Goal: Information Seeking & Learning: Understand process/instructions

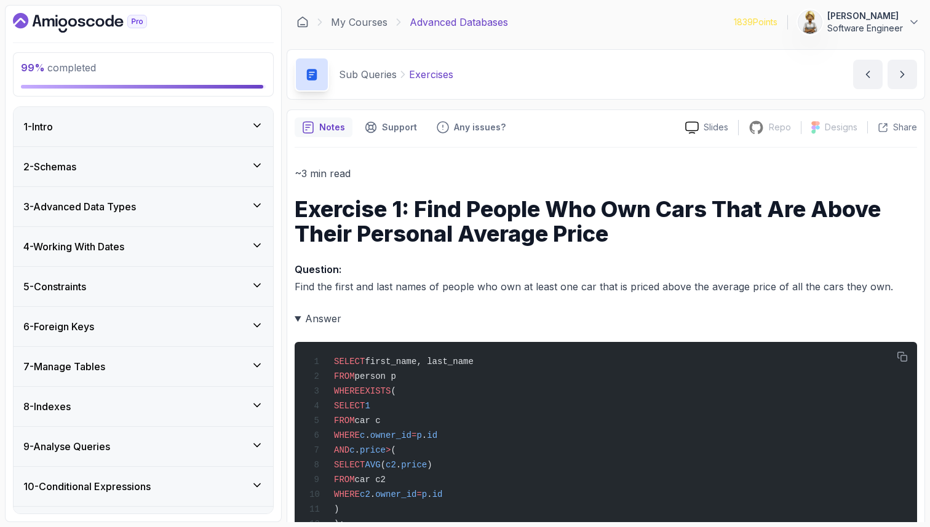
scroll to position [1184, 0]
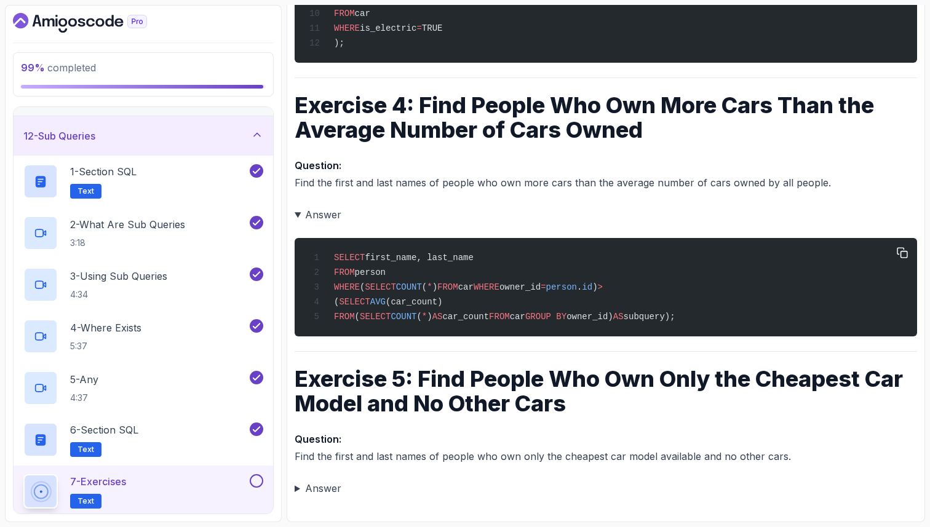
click at [778, 289] on div "SELECT first_name, last_name FROM person WHERE ( SELECT COUNT ( * ) FROM car WH…" at bounding box center [606, 287] width 603 height 84
drag, startPoint x: 773, startPoint y: 318, endPoint x: 287, endPoint y: 237, distance: 493.3
copy code "SELECT first_name, last_name FROM person WHERE ( SELECT COUNT ( * ) FROM car WH…"
click at [345, 257] on span "SELECT" at bounding box center [349, 258] width 31 height 10
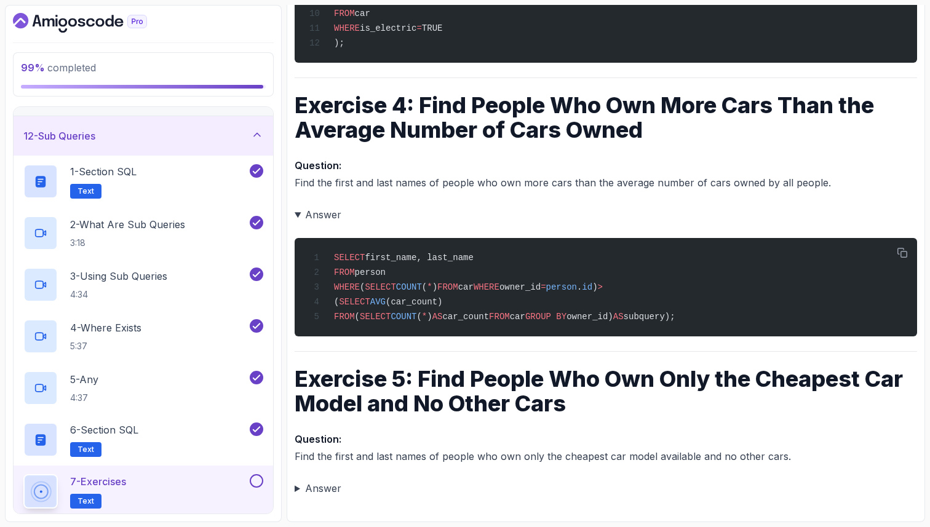
click at [698, 399] on h1 "Exercise 5: Find People Who Own Only the Cheapest Car Model and No Other Cars" at bounding box center [606, 391] width 623 height 49
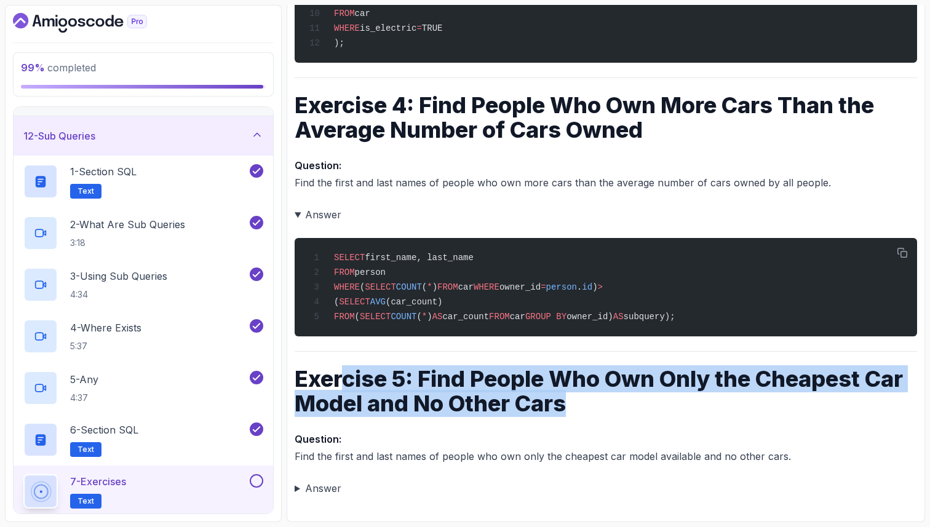
drag, startPoint x: 567, startPoint y: 412, endPoint x: 342, endPoint y: 383, distance: 226.9
click at [343, 384] on h1 "Exercise 5: Find People Who Own Only the Cheapest Car Model and No Other Cars" at bounding box center [606, 391] width 623 height 49
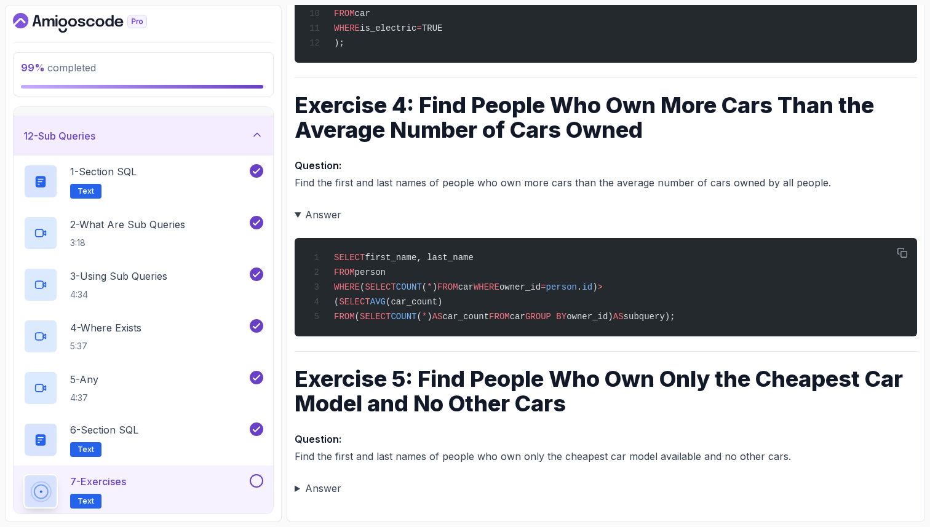
click at [295, 490] on summary "Answer" at bounding box center [606, 488] width 623 height 17
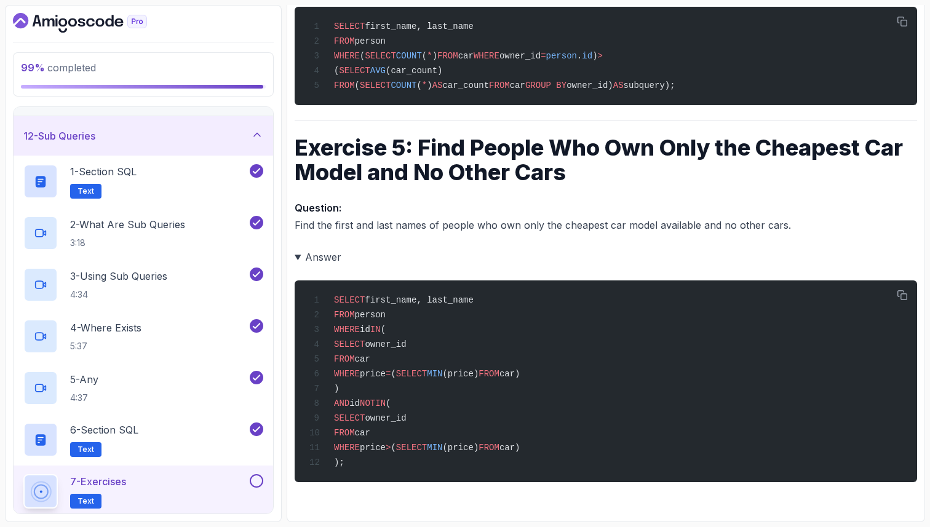
scroll to position [1422, 0]
drag, startPoint x: 367, startPoint y: 327, endPoint x: 375, endPoint y: 327, distance: 8.0
click at [370, 327] on span "id" at bounding box center [365, 330] width 10 height 10
drag, startPoint x: 381, startPoint y: 326, endPoint x: 394, endPoint y: 327, distance: 12.9
click at [386, 327] on span "WHERE id IN (" at bounding box center [347, 330] width 76 height 10
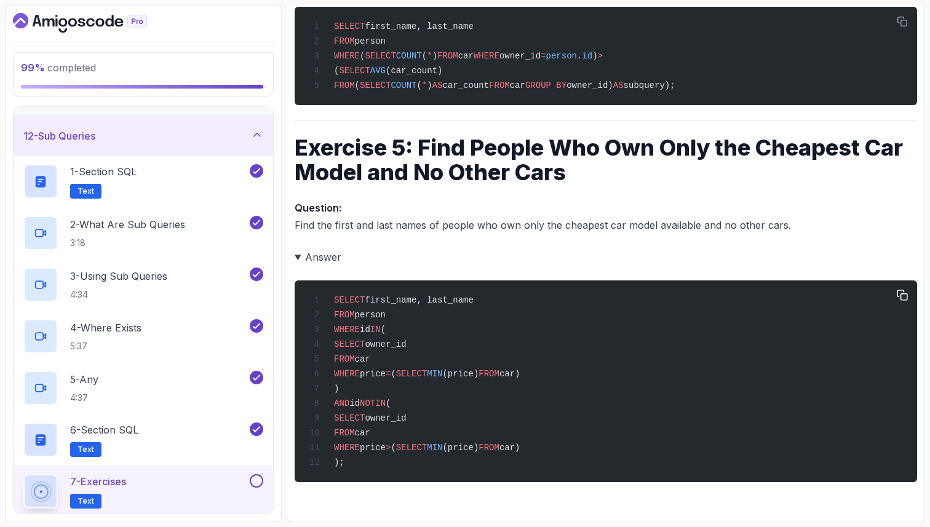
click at [364, 340] on span "SELECT" at bounding box center [349, 345] width 31 height 10
click at [381, 325] on span "IN" at bounding box center [375, 330] width 10 height 10
drag, startPoint x: 359, startPoint y: 400, endPoint x: 408, endPoint y: 394, distance: 50.1
click at [408, 394] on div "SELECT first_name, last_name FROM person WHERE id IN ( SELECT owner_id FROM car…" at bounding box center [606, 381] width 603 height 187
drag, startPoint x: 386, startPoint y: 448, endPoint x: 412, endPoint y: 446, distance: 26.0
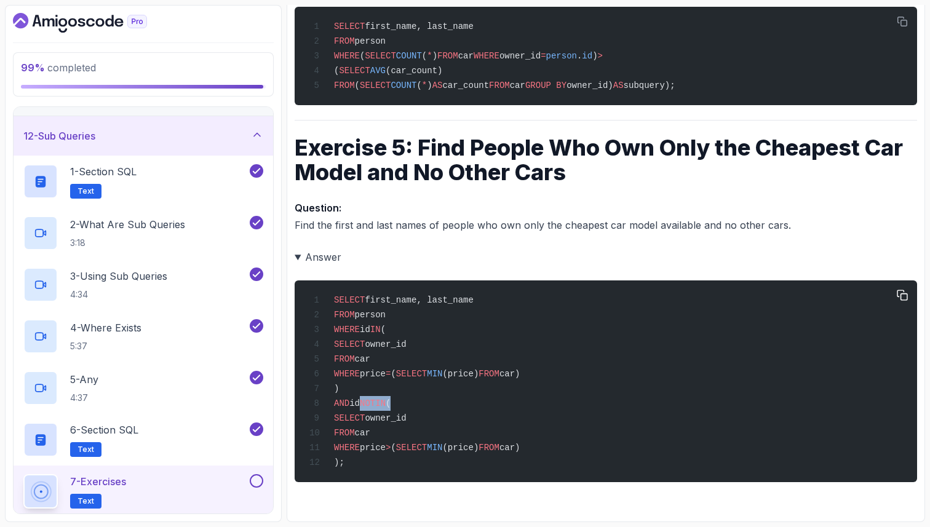
click at [386, 446] on span "price" at bounding box center [373, 448] width 26 height 10
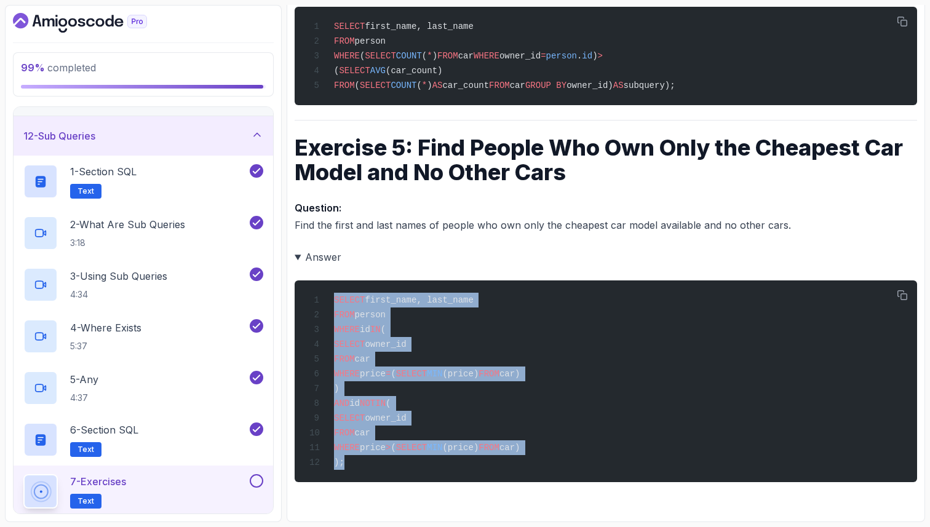
drag, startPoint x: 333, startPoint y: 292, endPoint x: 364, endPoint y: 484, distance: 194.3
copy code "SELECT first_name, last_name FROM person WHERE id IN ( SELECT owner_id FROM car…"
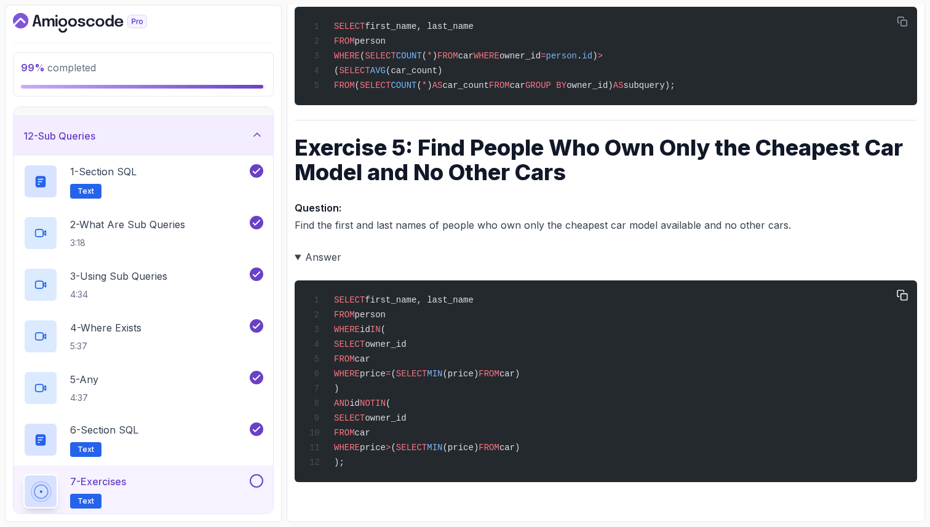
click at [436, 393] on div "SELECT first_name, last_name FROM person WHERE id IN ( SELECT owner_id FROM car…" at bounding box center [606, 381] width 603 height 187
drag, startPoint x: 333, startPoint y: 291, endPoint x: 397, endPoint y: 312, distance: 67.9
click at [398, 313] on div "SELECT first_name, last_name FROM person WHERE id IN ( SELECT owner_id FROM car…" at bounding box center [606, 381] width 603 height 187
copy code "SELECT first_name, last_name FROM person"
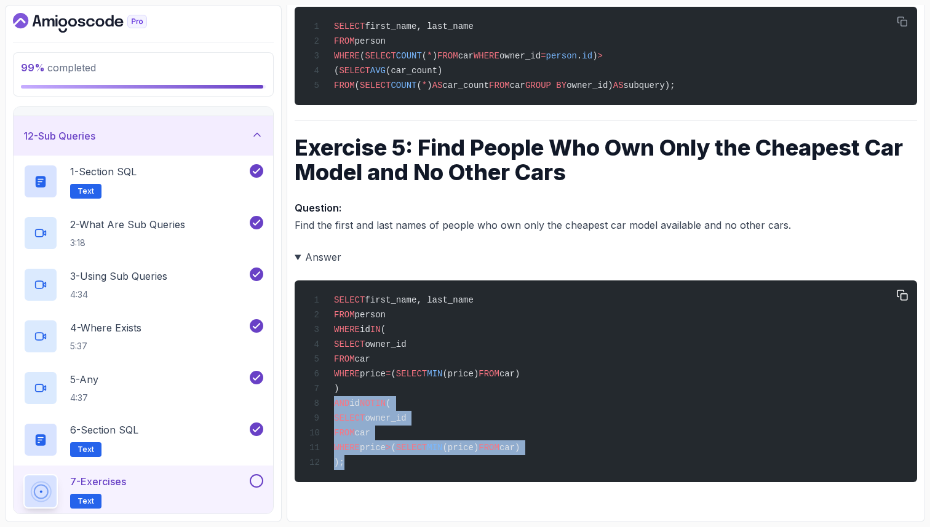
drag, startPoint x: 334, startPoint y: 402, endPoint x: 448, endPoint y: 460, distance: 127.4
click at [448, 461] on div "SELECT first_name, last_name FROM person WHERE id IN ( SELECT owner_id FROM car…" at bounding box center [606, 381] width 603 height 187
copy code "AND id NOT IN ( SELECT owner_id FROM car WHERE price > ( SELECT MIN (price) FRO…"
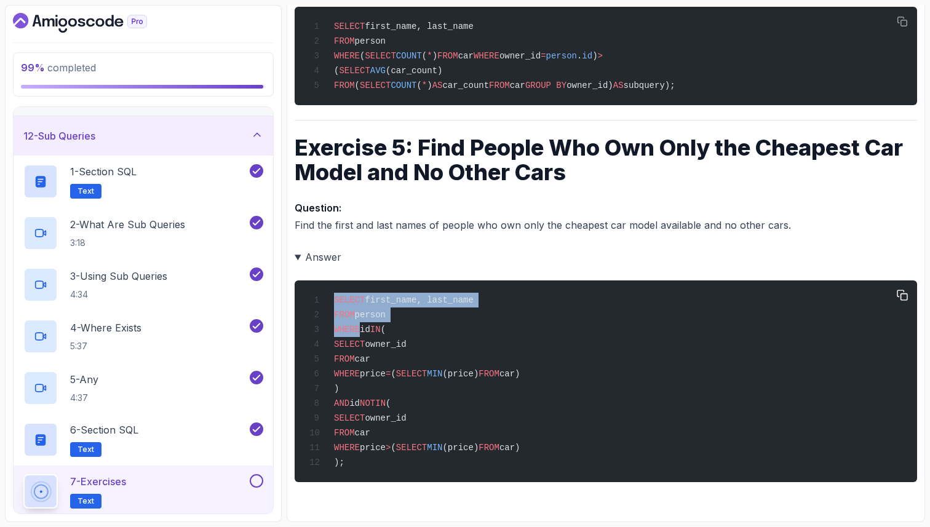
drag, startPoint x: 361, startPoint y: 324, endPoint x: 320, endPoint y: 295, distance: 50.3
click at [320, 295] on code "SELECT first_name, last_name FROM person WHERE id IN ( SELECT owner_id FROM car…" at bounding box center [414, 381] width 211 height 172
copy code "SELECT first_name, last_name FROM person WHERE"
click at [410, 453] on div "SELECT first_name, last_name FROM person WHERE id IN ( SELECT owner_id FROM car…" at bounding box center [606, 381] width 603 height 187
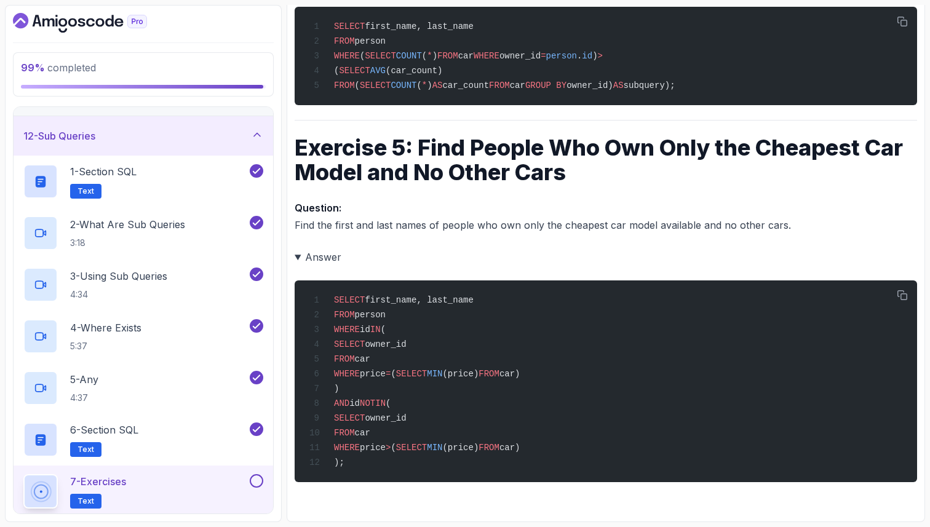
click at [301, 249] on summary "Answer" at bounding box center [606, 257] width 623 height 17
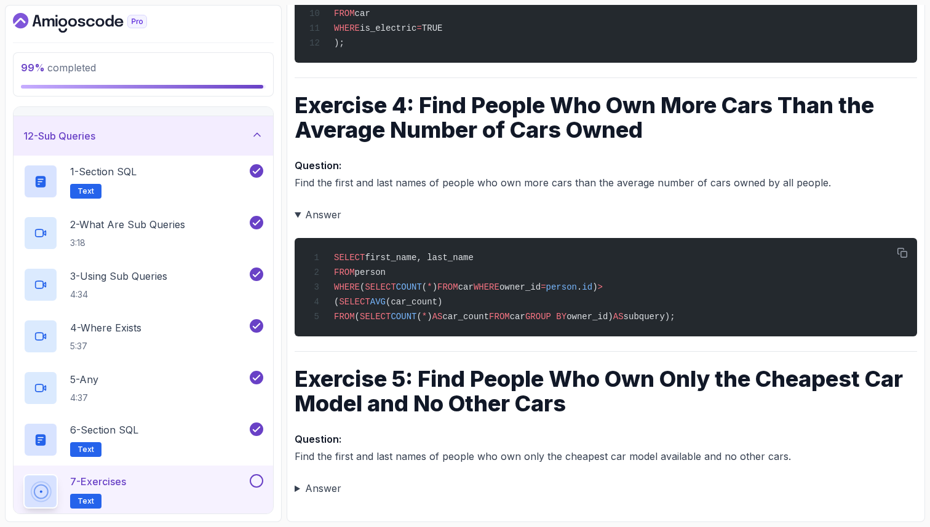
click at [373, 431] on p "Question: Find the first and last names of people who own only the cheapest car…" at bounding box center [606, 448] width 623 height 34
click at [255, 481] on button at bounding box center [257, 481] width 14 height 14
click at [259, 129] on icon at bounding box center [257, 135] width 12 height 12
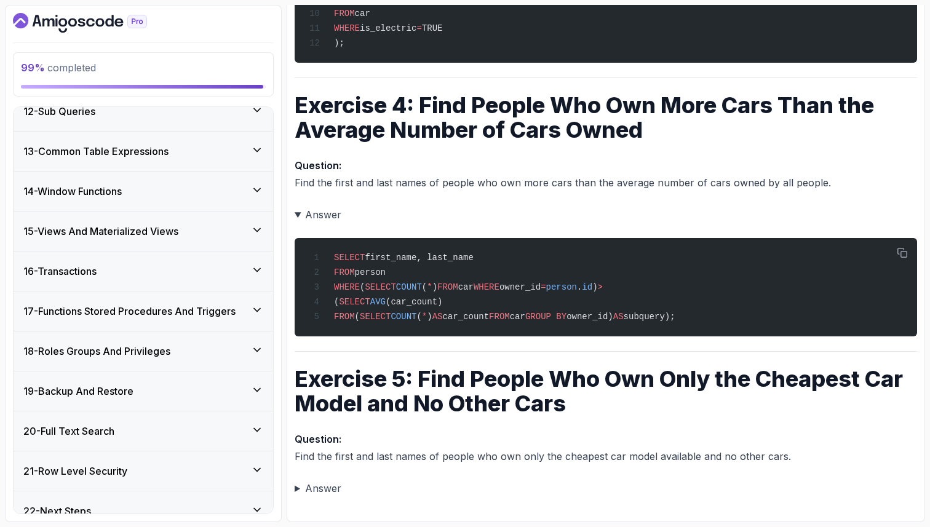
scroll to position [472, 0]
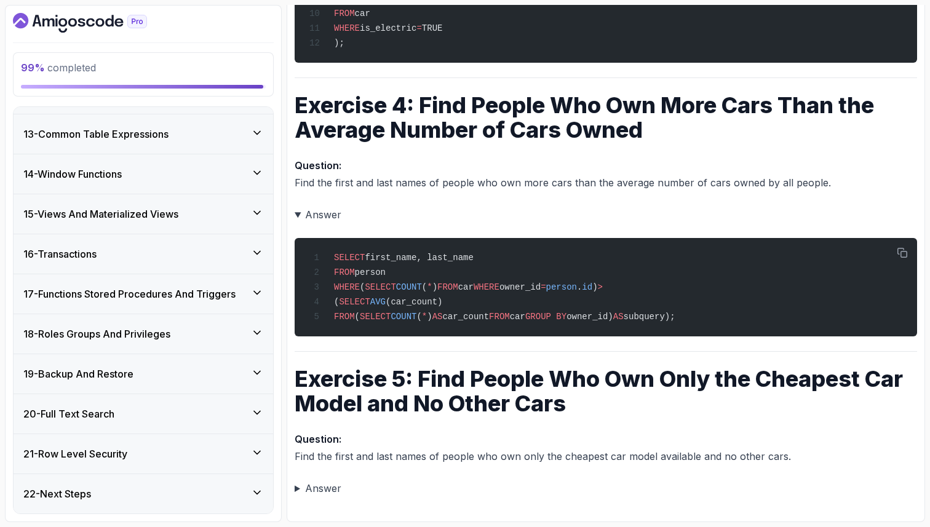
click at [258, 492] on icon at bounding box center [257, 493] width 6 height 3
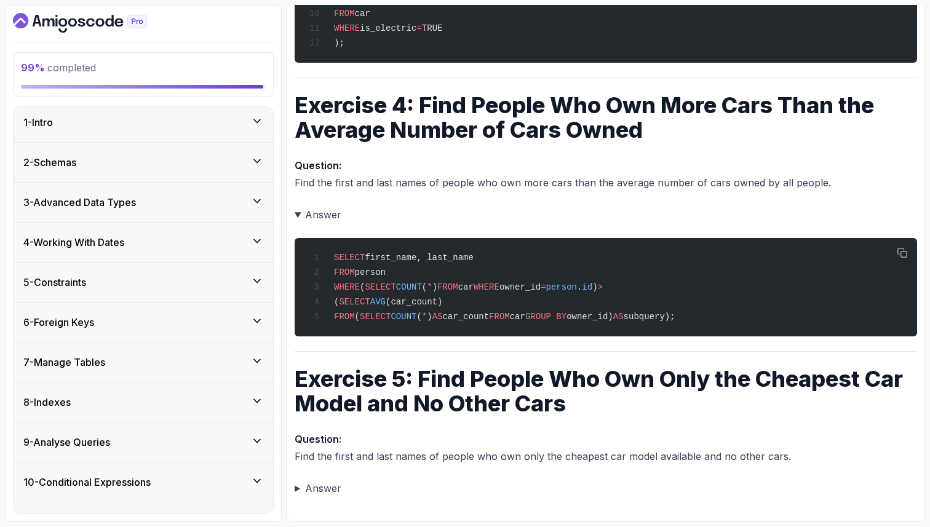
scroll to position [0, 0]
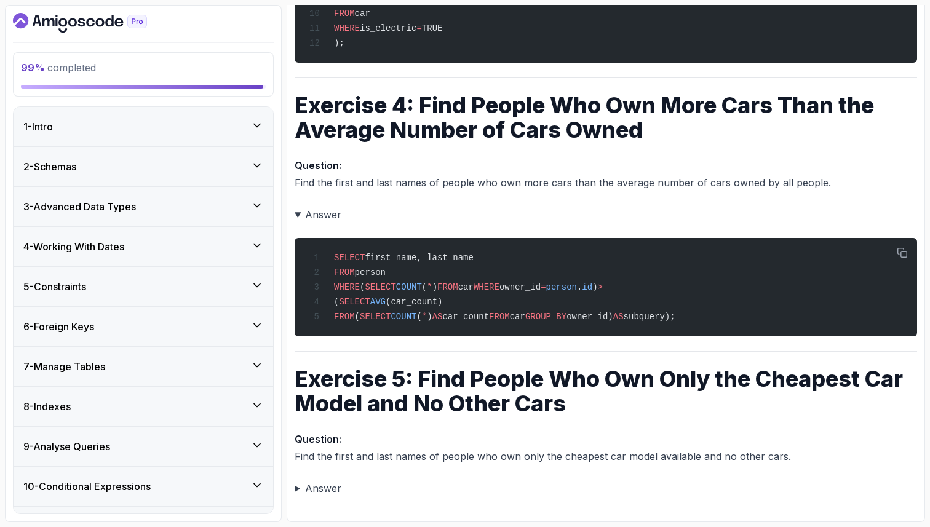
click at [260, 128] on icon at bounding box center [257, 125] width 12 height 12
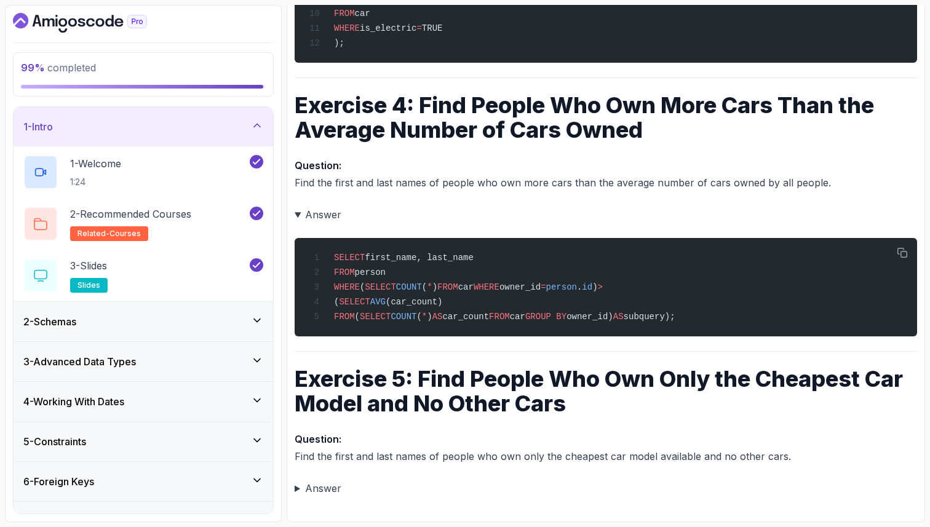
click at [260, 128] on icon at bounding box center [257, 125] width 12 height 12
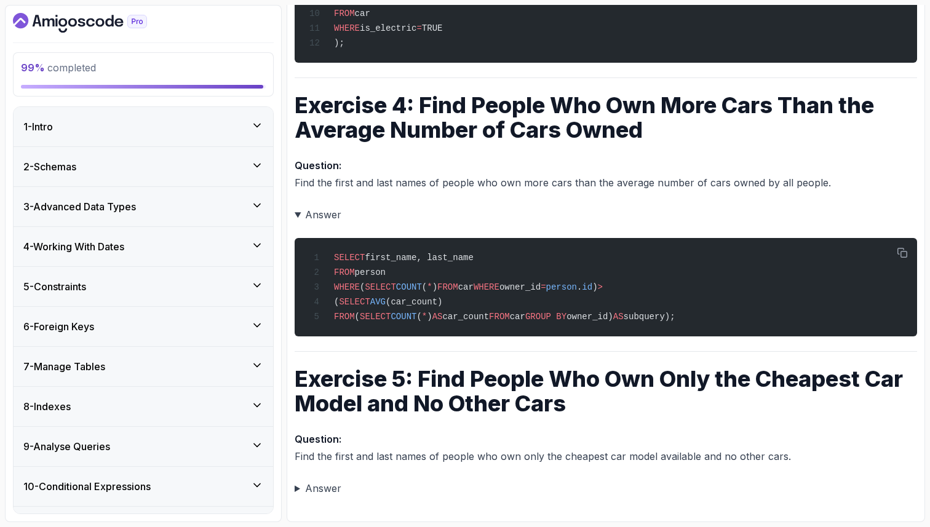
click at [256, 161] on icon at bounding box center [257, 165] width 12 height 12
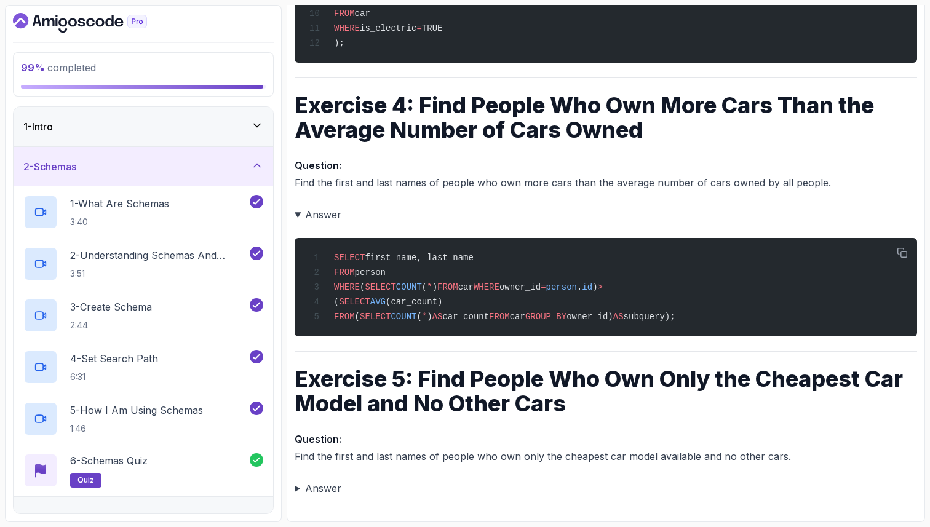
click at [256, 161] on icon at bounding box center [257, 165] width 12 height 12
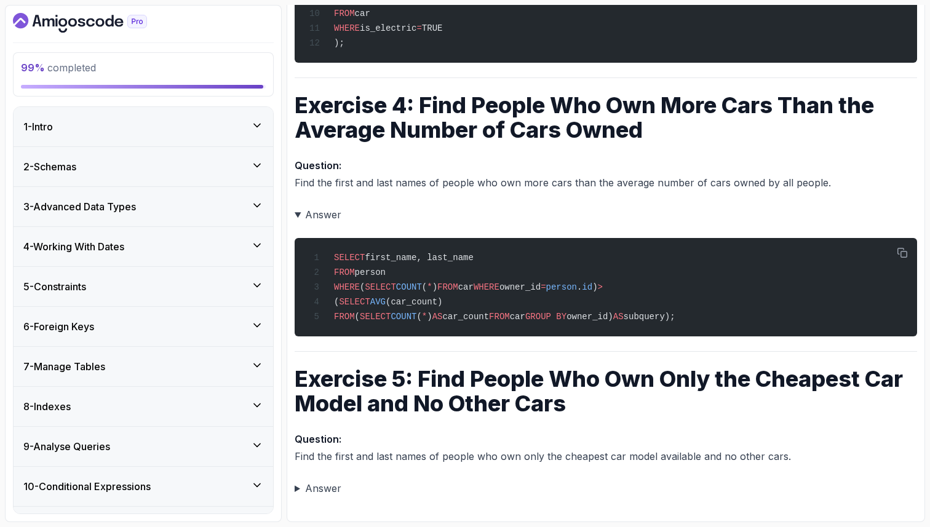
click at [258, 204] on icon at bounding box center [257, 205] width 12 height 12
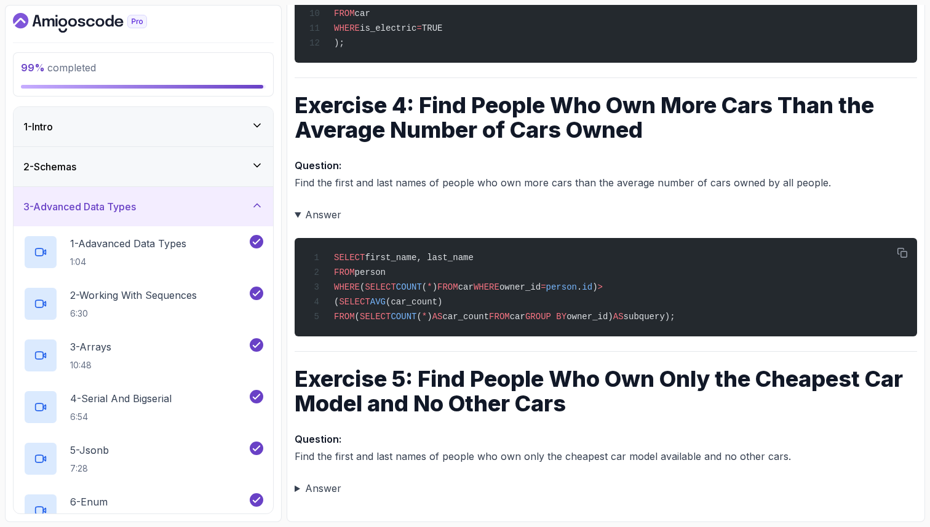
click at [258, 204] on icon at bounding box center [257, 205] width 12 height 12
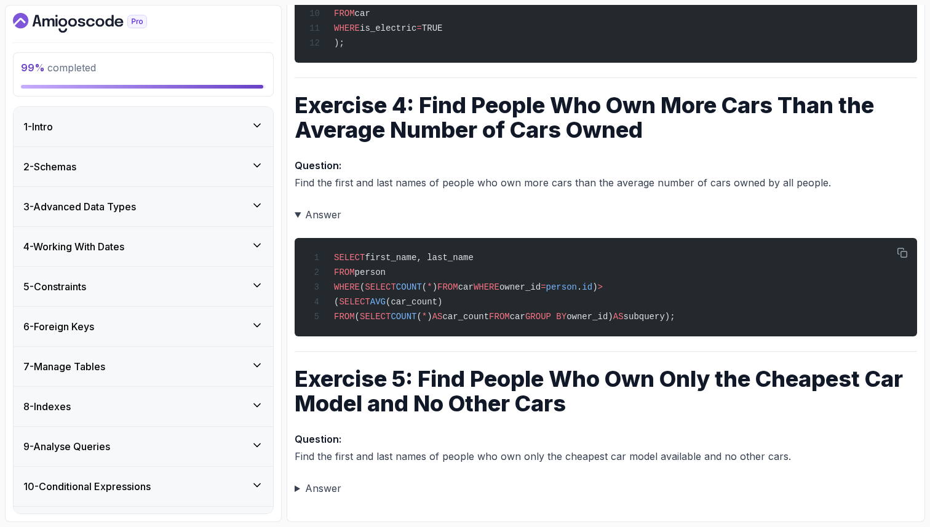
click at [261, 241] on icon at bounding box center [257, 245] width 12 height 12
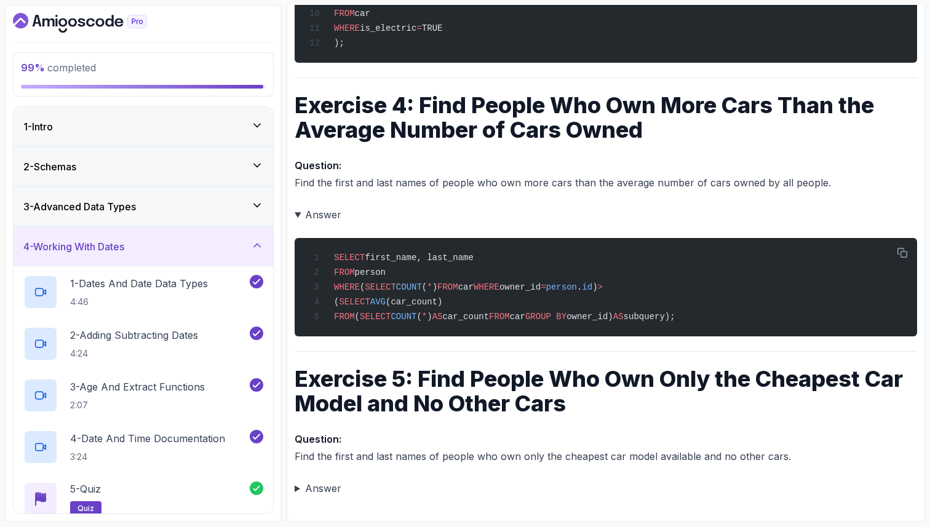
click at [261, 241] on icon at bounding box center [257, 245] width 12 height 12
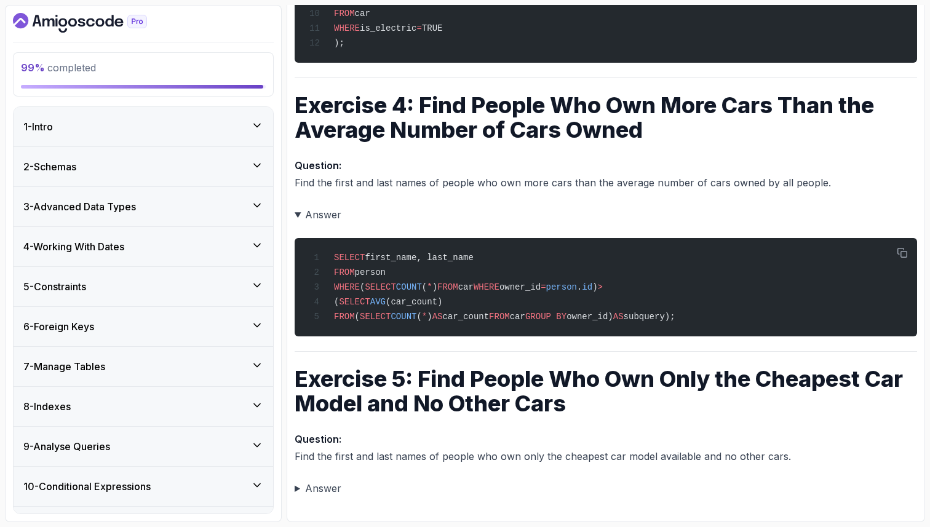
click at [262, 285] on icon at bounding box center [257, 285] width 12 height 12
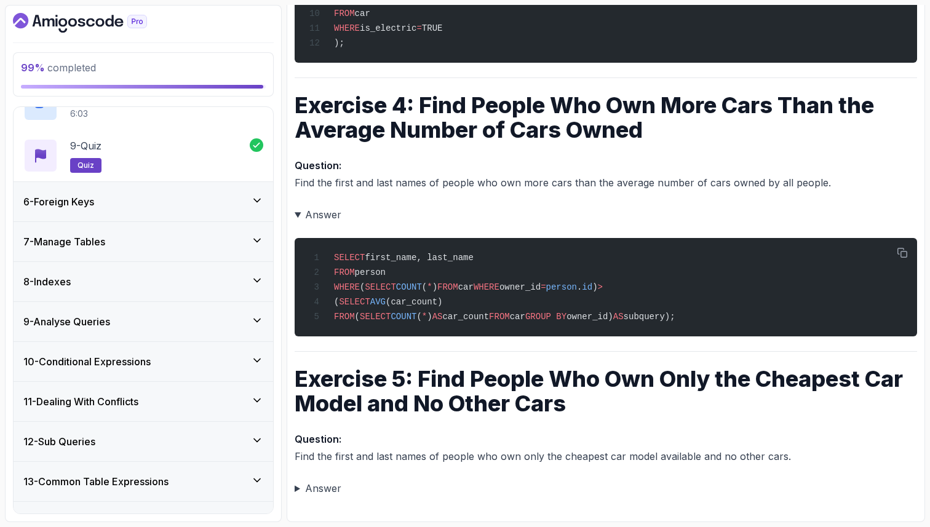
scroll to position [591, 0]
click at [259, 199] on icon at bounding box center [257, 200] width 6 height 3
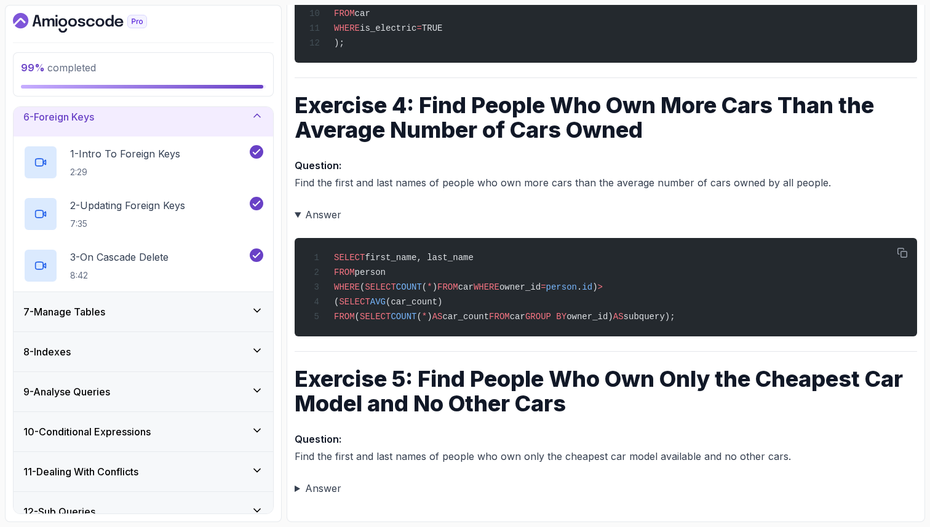
scroll to position [209, 0]
click at [261, 305] on icon at bounding box center [257, 311] width 12 height 12
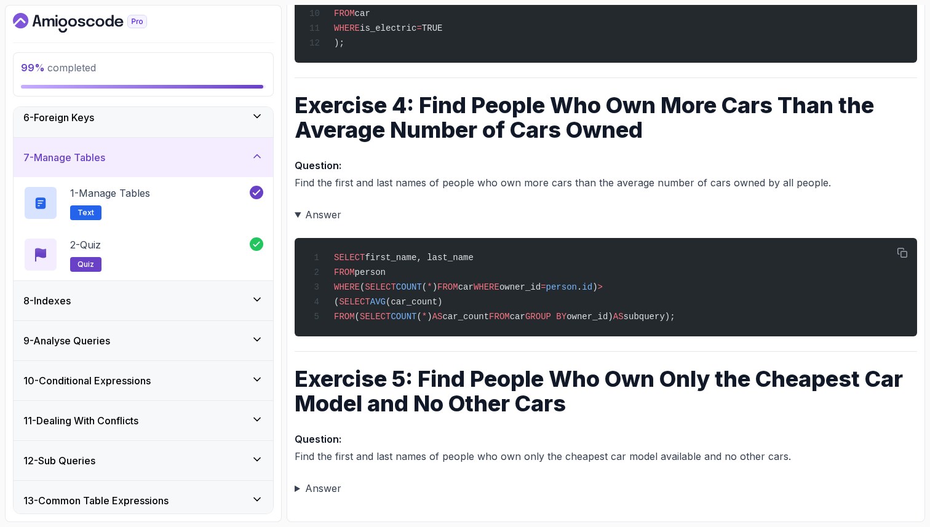
click at [260, 305] on icon at bounding box center [257, 299] width 12 height 12
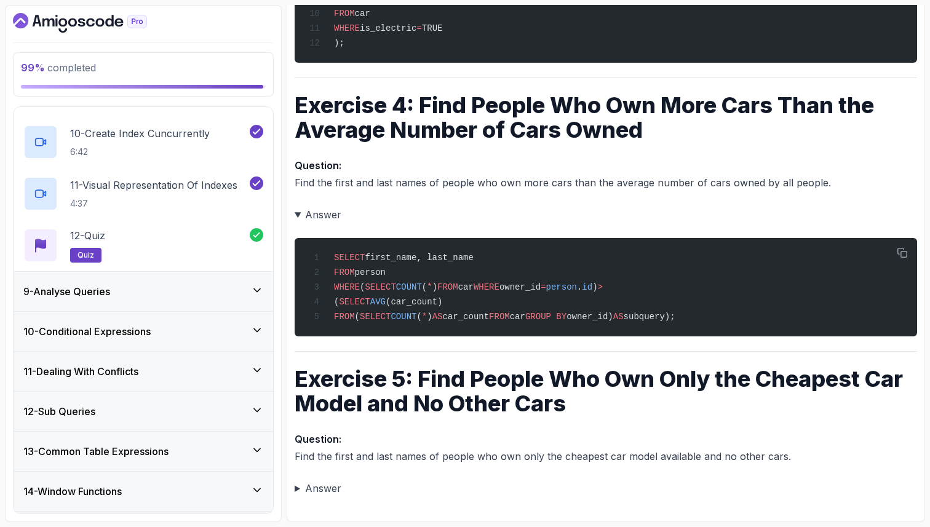
click at [256, 286] on icon at bounding box center [257, 290] width 12 height 12
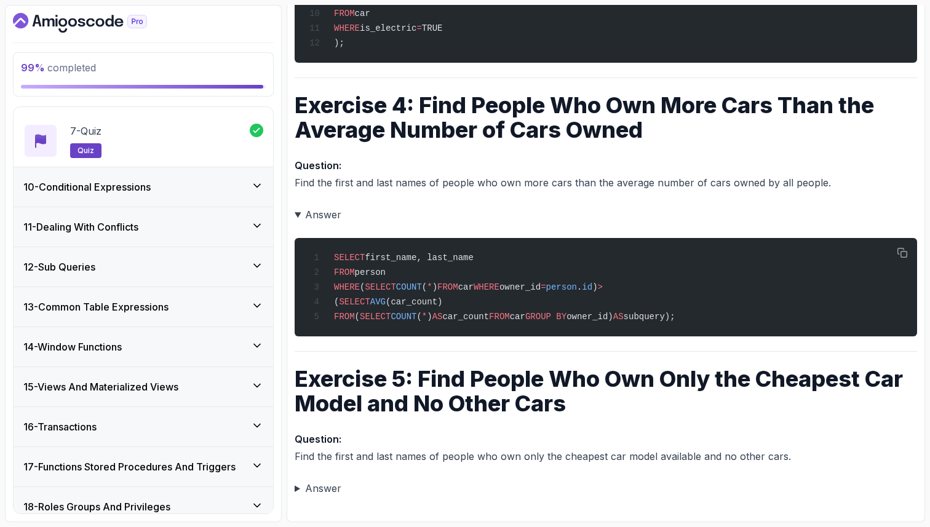
scroll to position [662, 0]
click at [258, 185] on icon at bounding box center [257, 185] width 6 height 3
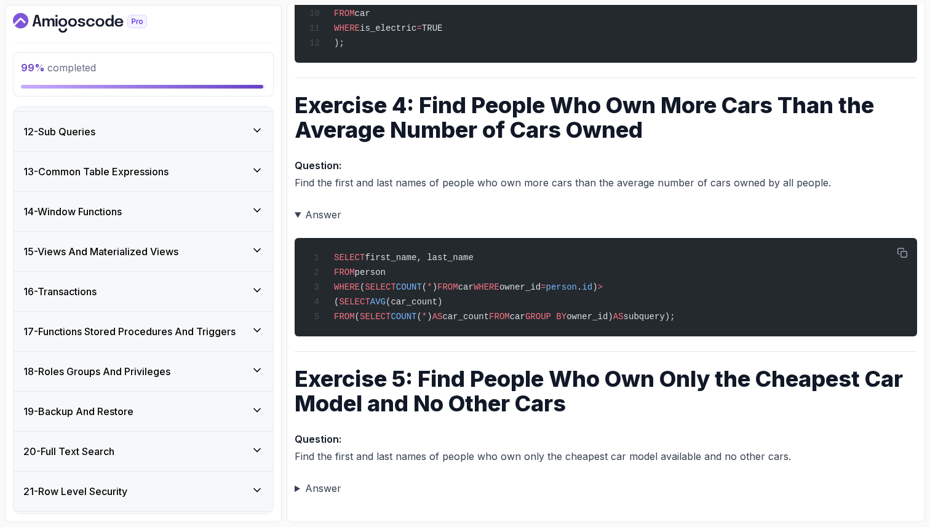
scroll to position [731, 0]
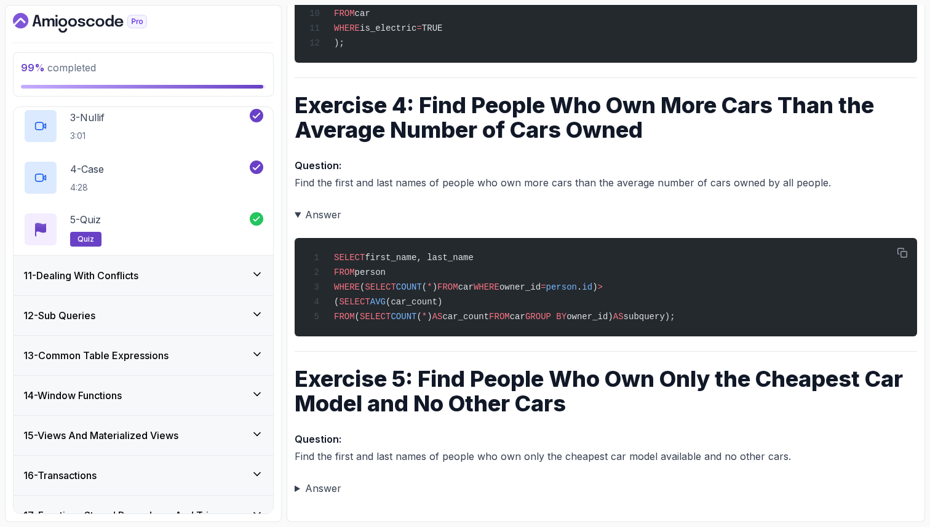
click at [252, 277] on icon at bounding box center [257, 274] width 12 height 12
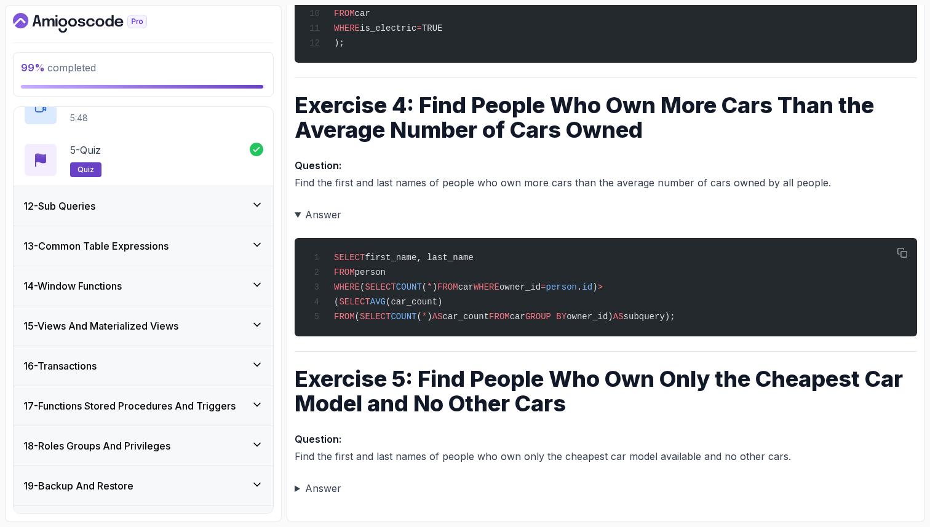
scroll to position [583, 0]
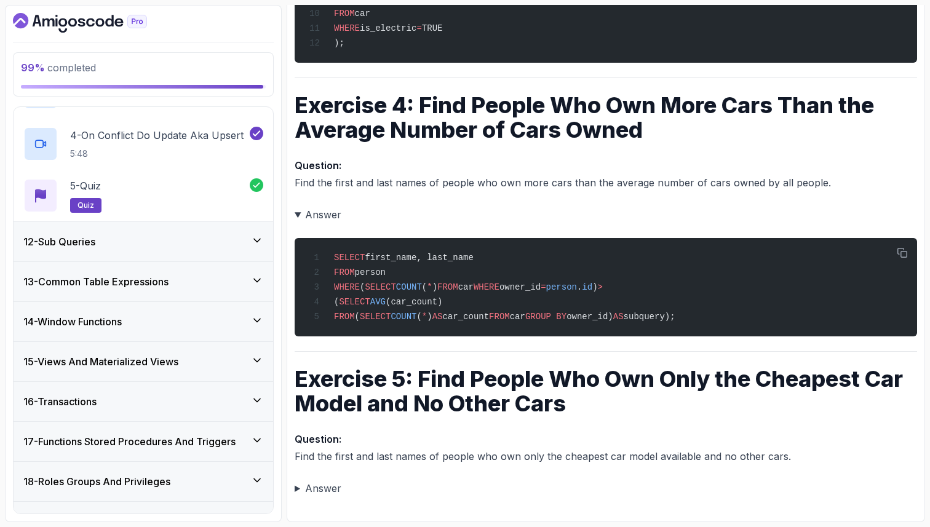
click at [260, 237] on icon at bounding box center [257, 240] width 12 height 12
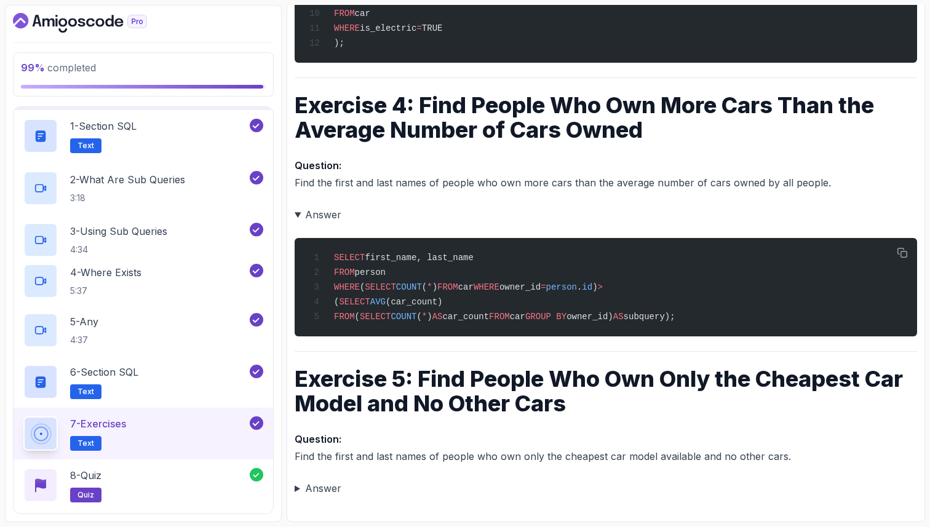
scroll to position [472, 0]
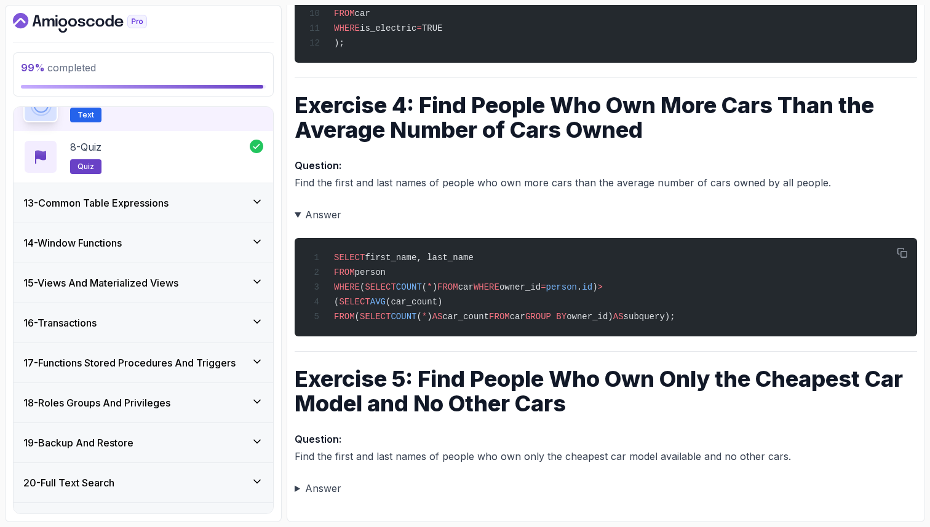
click at [255, 209] on div "13 - Common Table Expressions" at bounding box center [143, 203] width 240 height 15
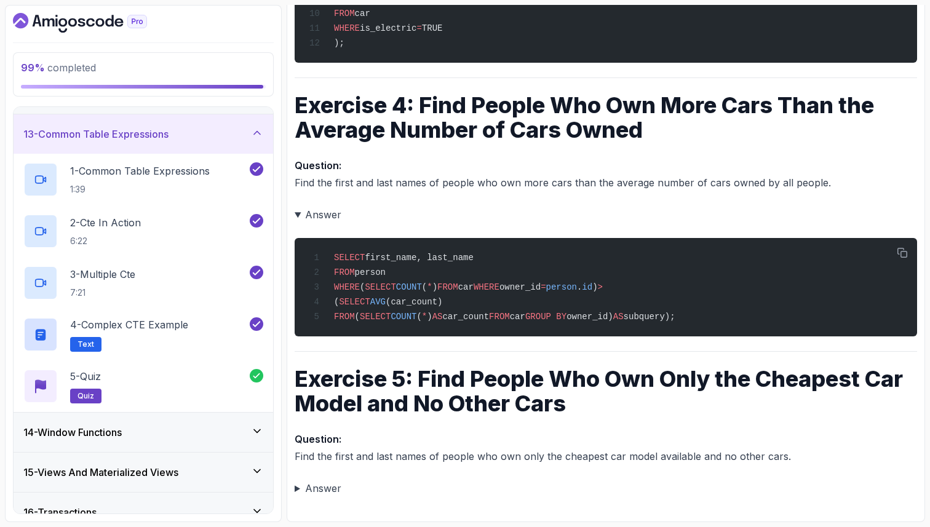
click at [255, 437] on div "14 - Window Functions" at bounding box center [143, 432] width 240 height 15
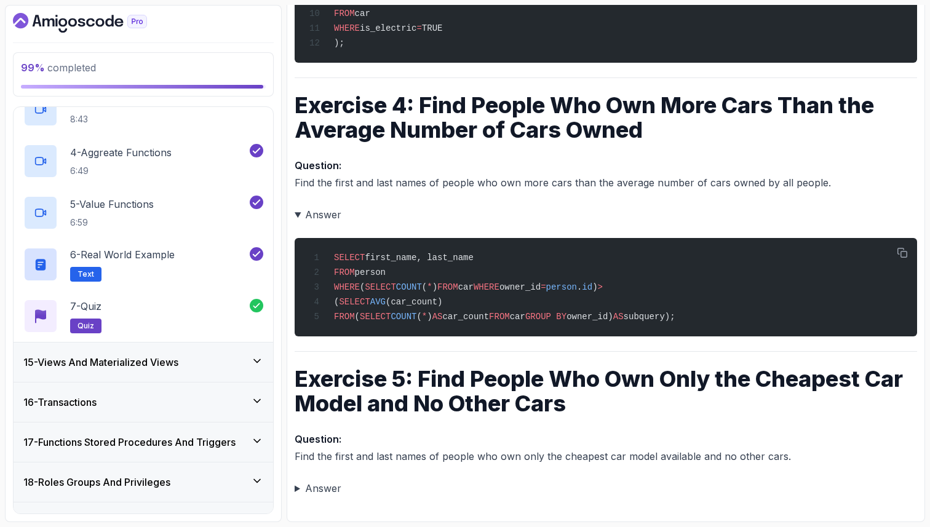
scroll to position [719, 0]
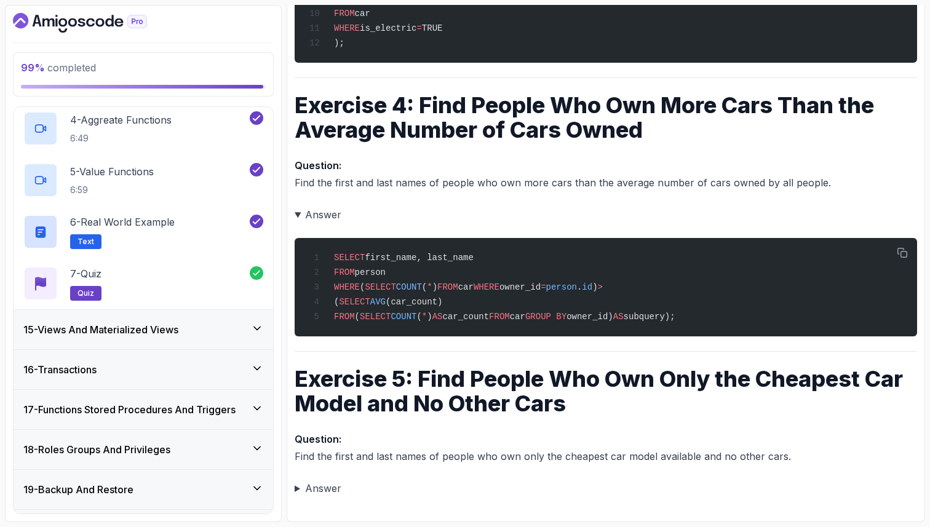
click at [260, 327] on icon at bounding box center [257, 328] width 6 height 3
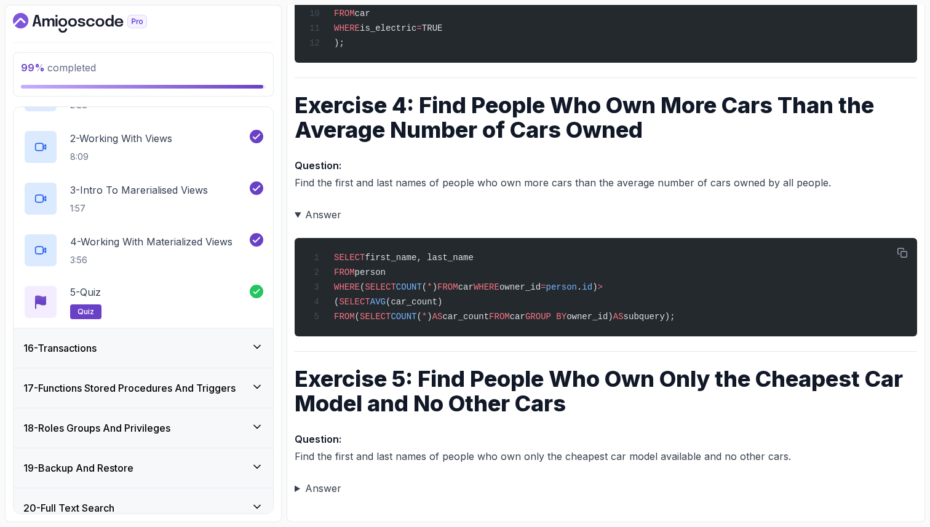
scroll to position [669, 0]
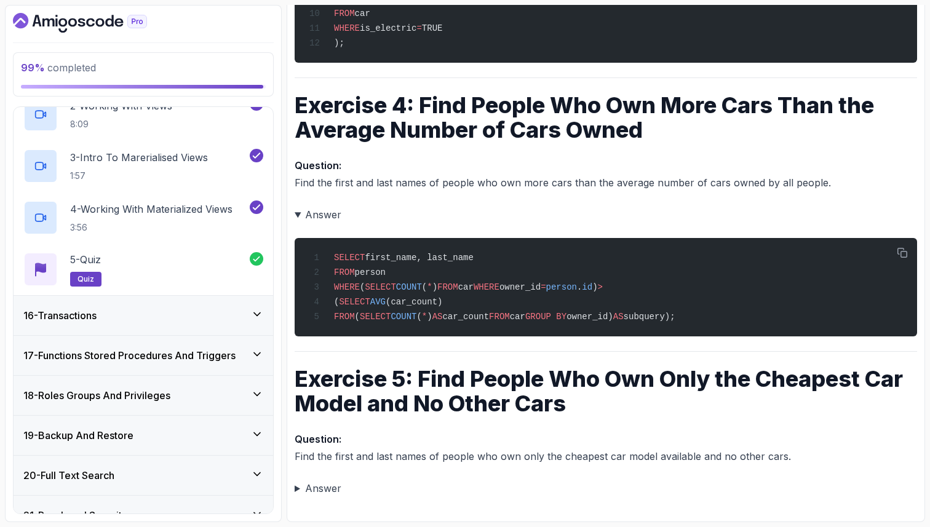
click at [258, 314] on icon at bounding box center [257, 314] width 6 height 3
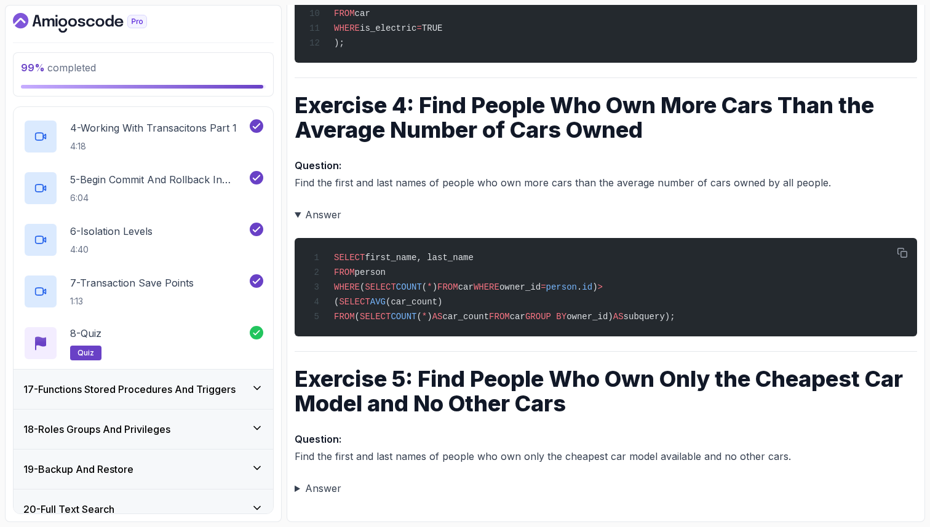
scroll to position [817, 0]
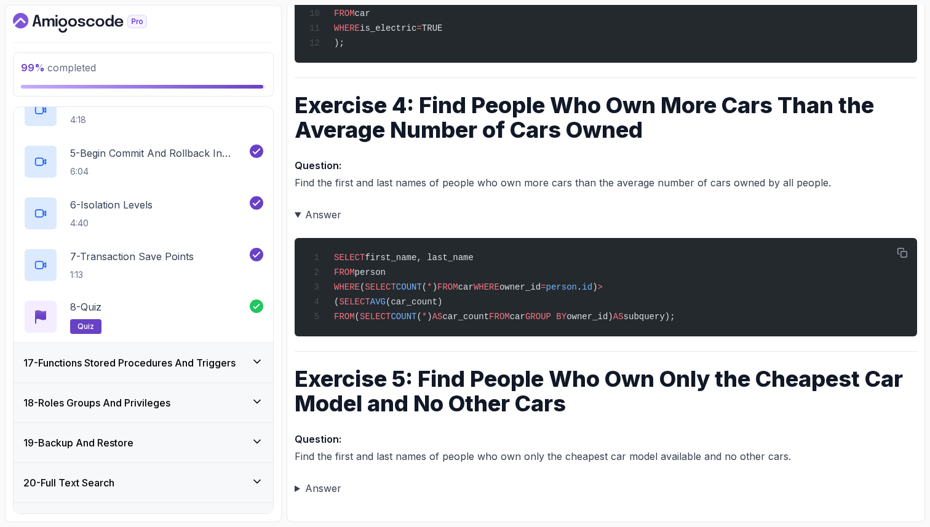
click at [255, 359] on icon at bounding box center [257, 362] width 12 height 12
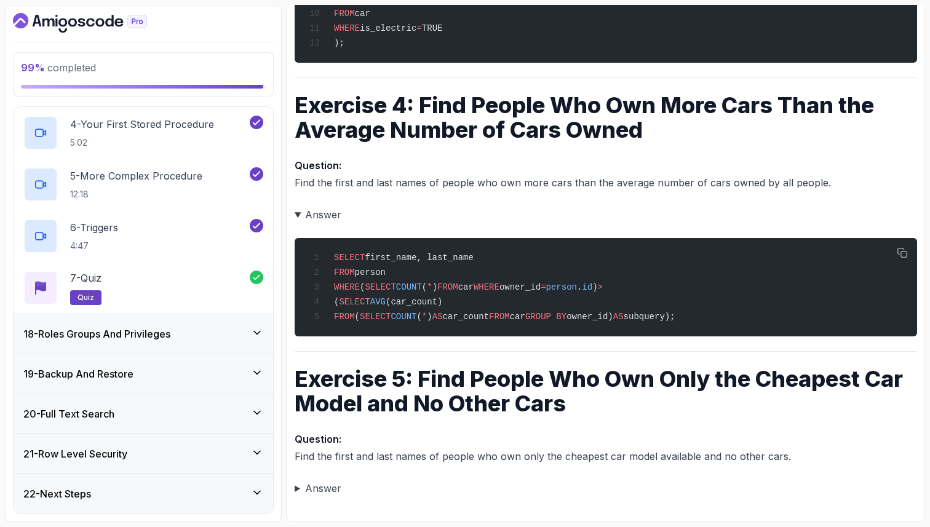
click at [259, 332] on icon at bounding box center [257, 333] width 12 height 12
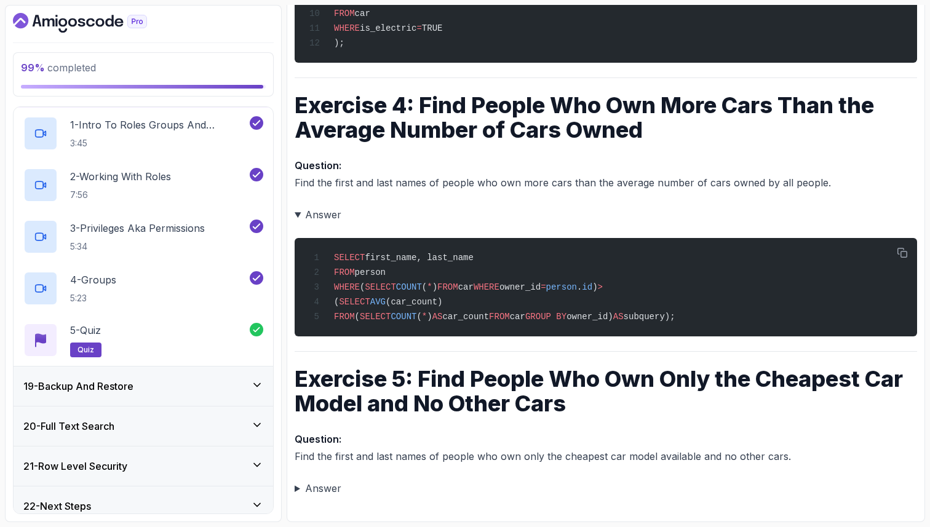
scroll to position [731, 0]
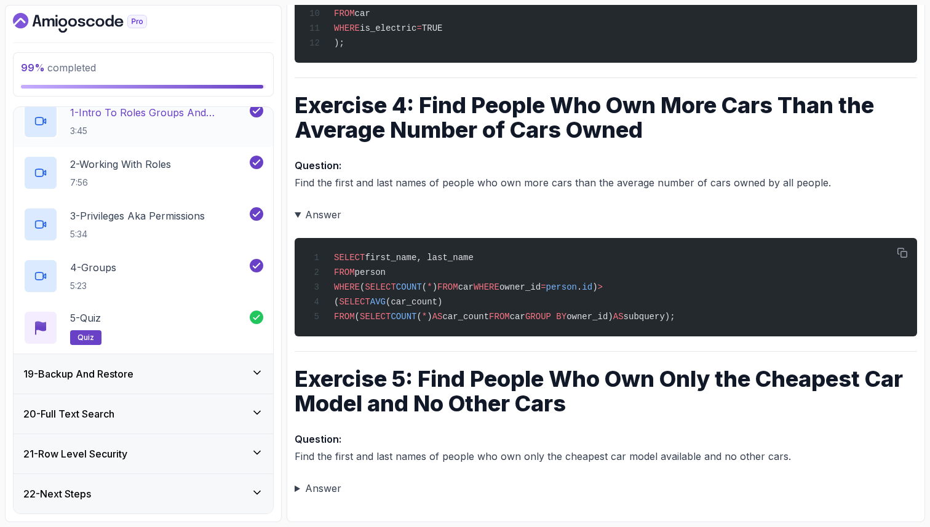
click at [251, 370] on icon at bounding box center [257, 373] width 12 height 12
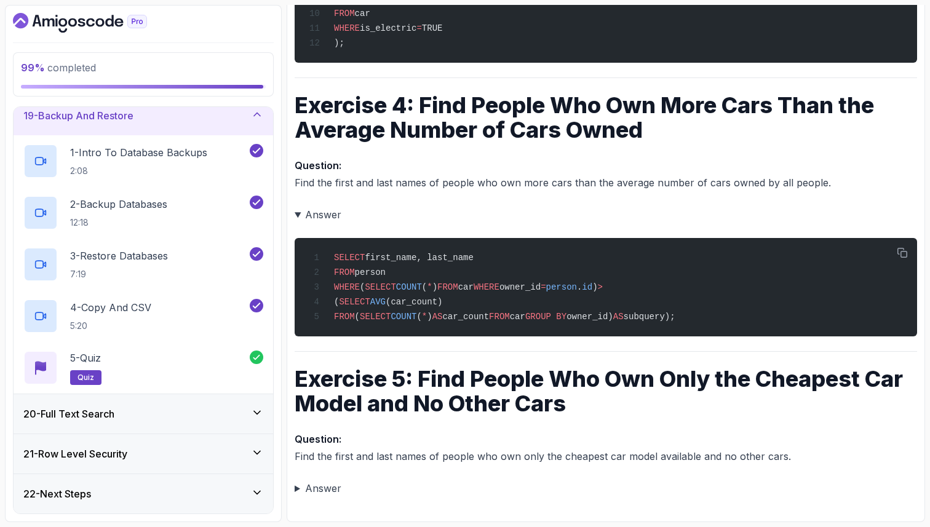
click at [261, 414] on icon at bounding box center [257, 413] width 12 height 12
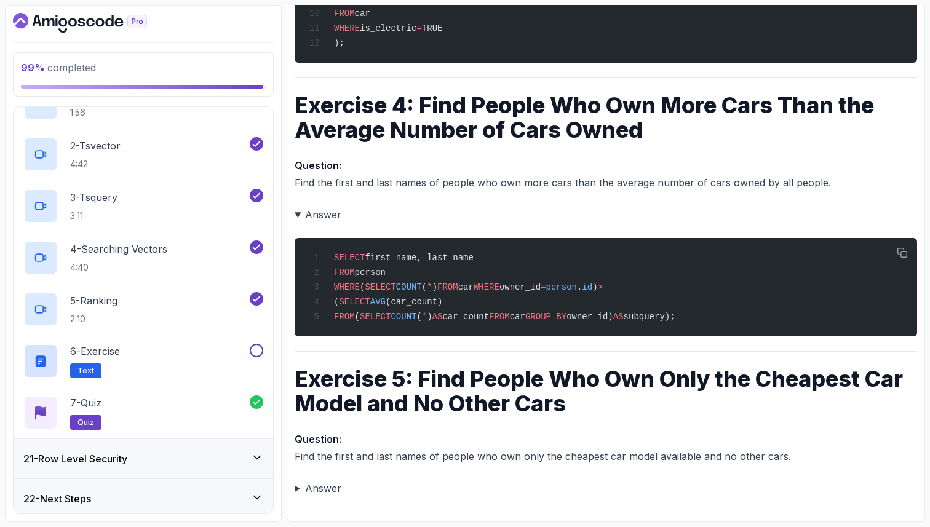
scroll to position [829, 0]
click at [155, 356] on div "6 - Exercise Text" at bounding box center [135, 361] width 224 height 34
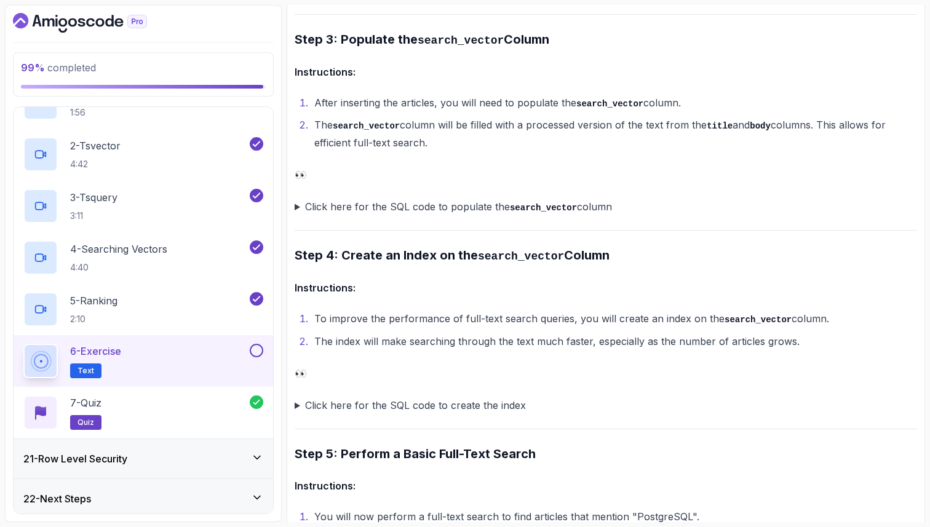
click at [341, 85] on div "~6 min read PostgreSQL Full-Text Search Exercise This step-by-step exercise wil…" at bounding box center [606, 478] width 623 height 2995
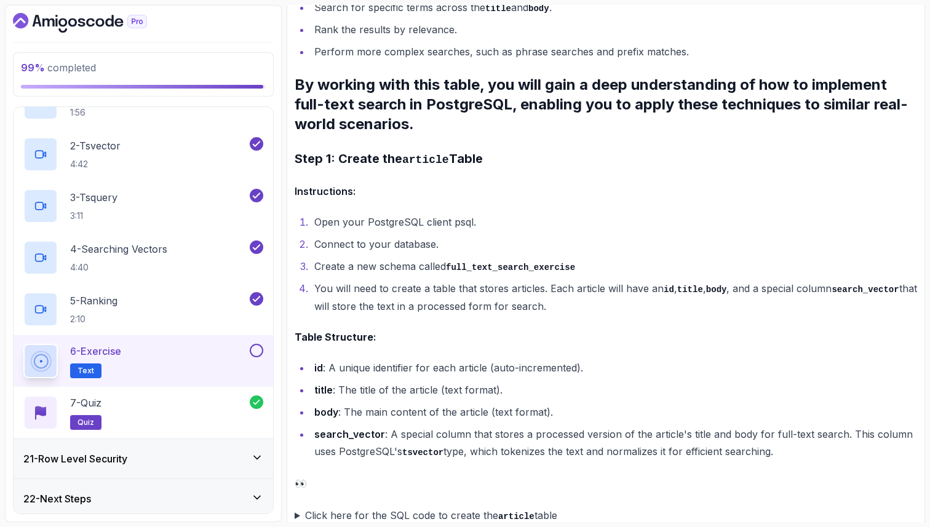
scroll to position [468, 0]
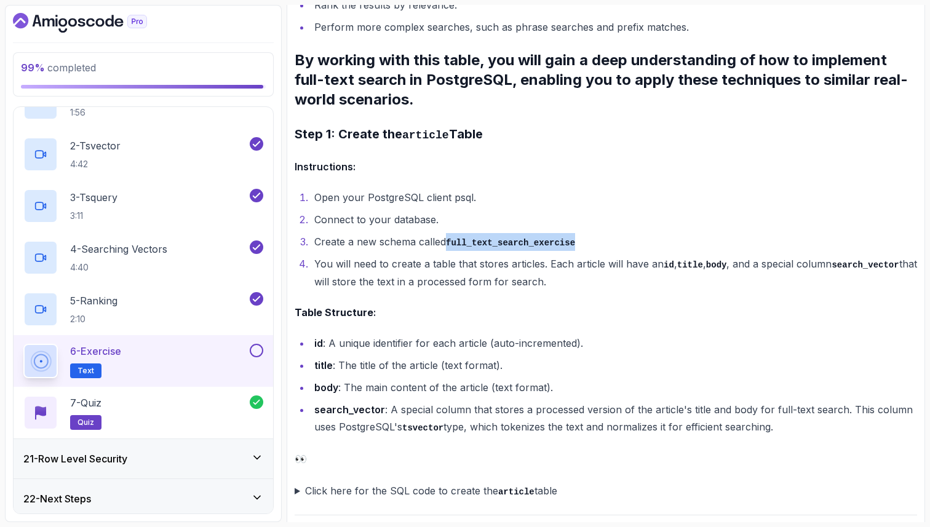
drag, startPoint x: 450, startPoint y: 241, endPoint x: 628, endPoint y: 240, distance: 178.4
click at [628, 244] on li "Create a new schema called full_text_search_exercise" at bounding box center [614, 242] width 607 height 18
copy code "full_text_search_exercise"
